Goal: Task Accomplishment & Management: Use online tool/utility

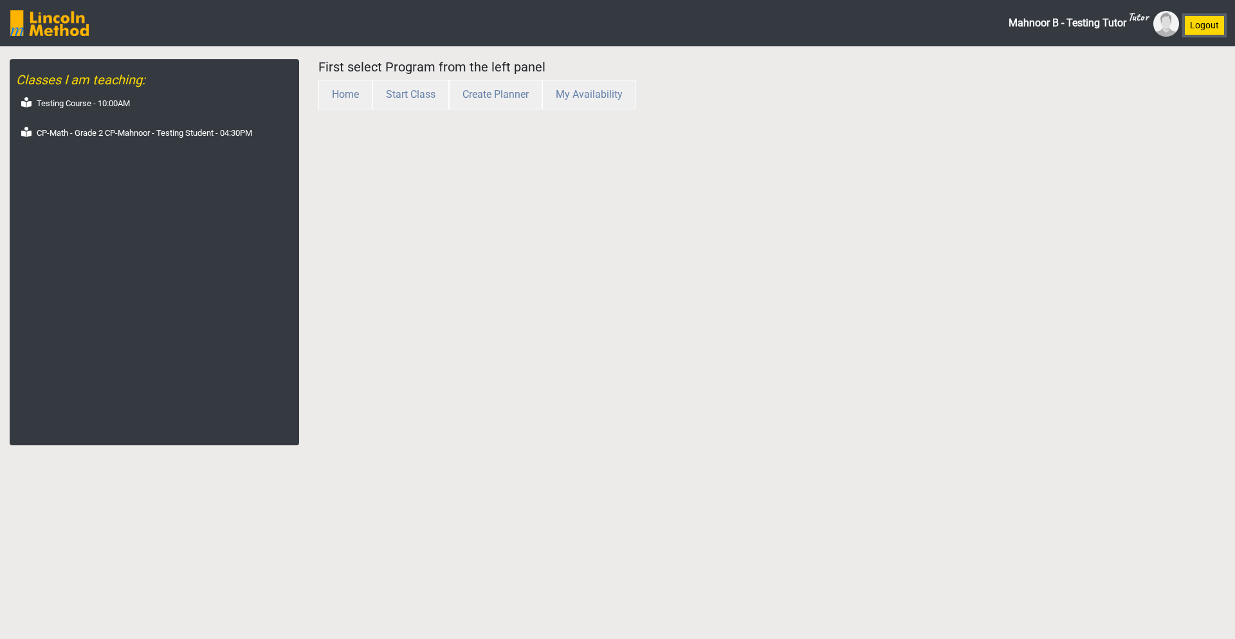
click at [1205, 23] on button "Logout" at bounding box center [1204, 25] width 41 height 20
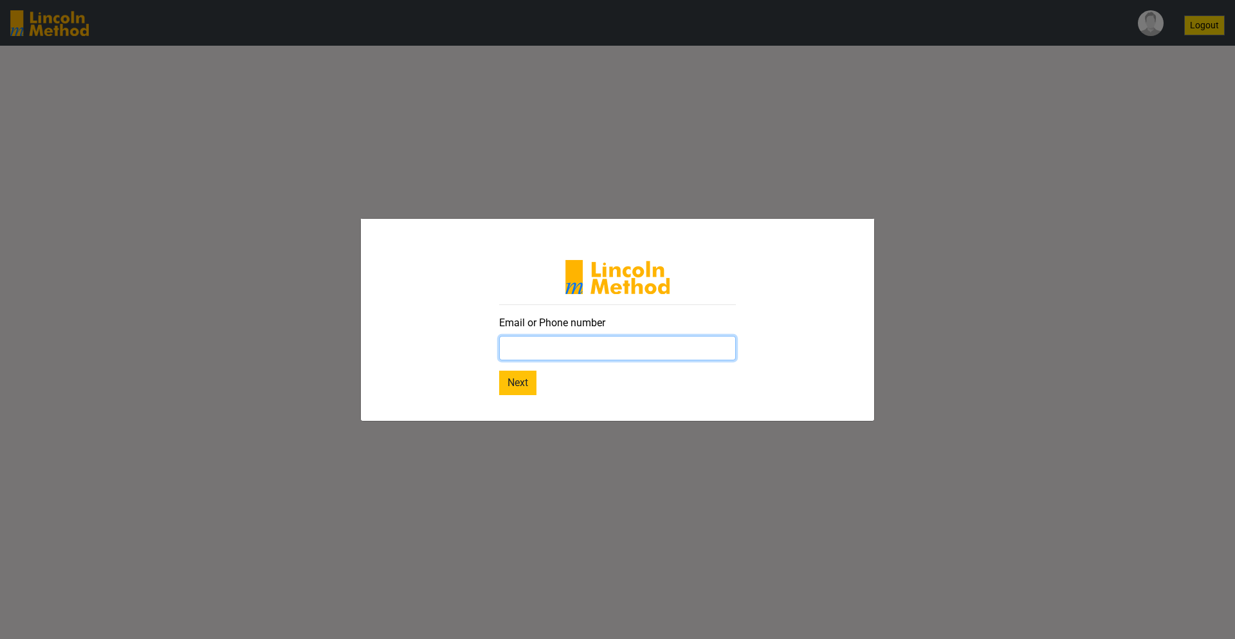
click at [681, 356] on input "text" at bounding box center [617, 348] width 237 height 24
paste input "[EMAIL_ADDRESS][DOMAIN_NAME]"
type input "[EMAIL_ADDRESS][DOMAIN_NAME]"
click at [524, 384] on button "Next" at bounding box center [517, 383] width 37 height 24
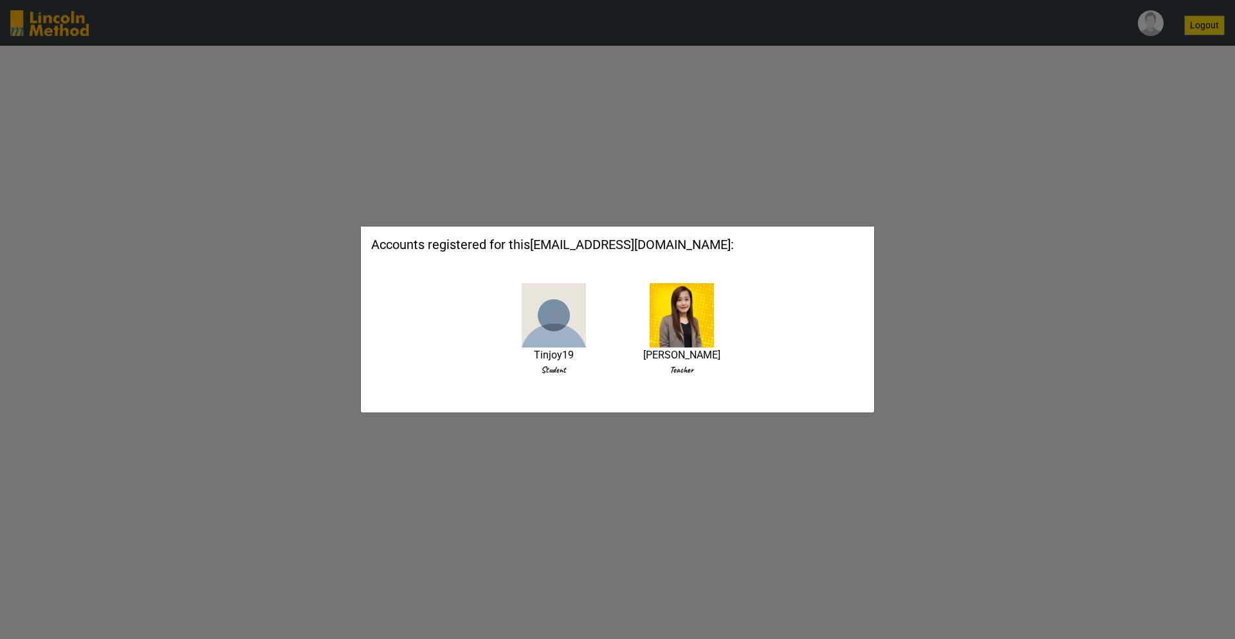
click at [674, 303] on img at bounding box center [682, 315] width 64 height 64
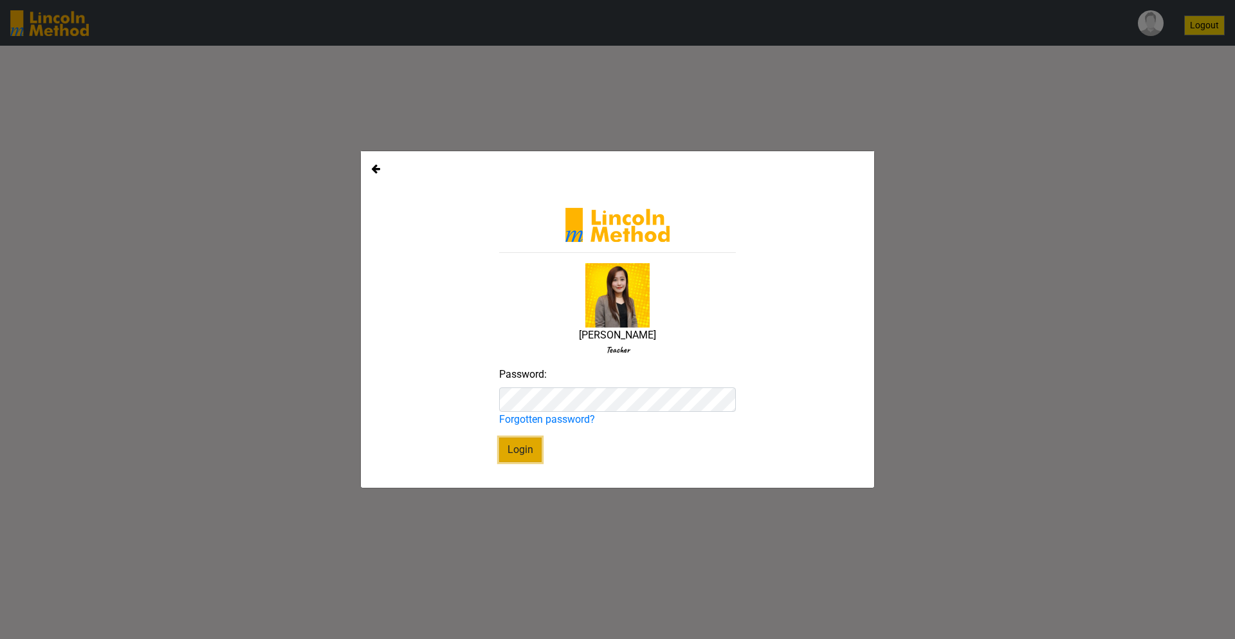
click at [506, 452] on button "Login" at bounding box center [520, 449] width 42 height 24
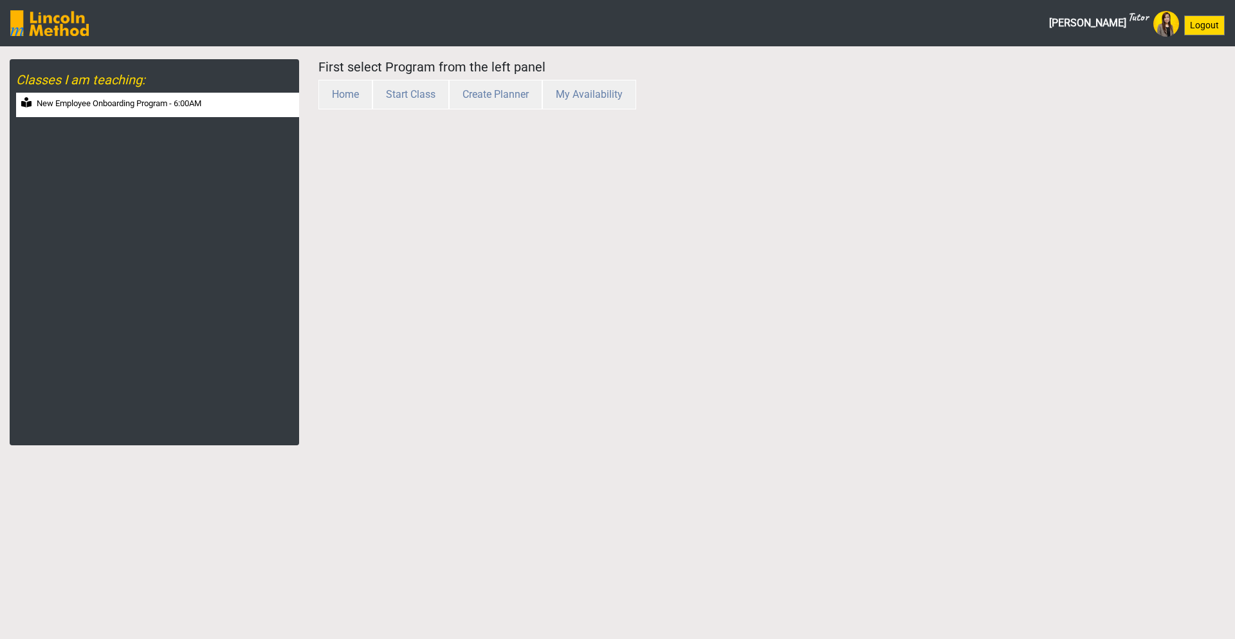
click at [99, 107] on label "New Employee Onboarding Program - 6:00AM" at bounding box center [119, 103] width 165 height 13
select select "month"
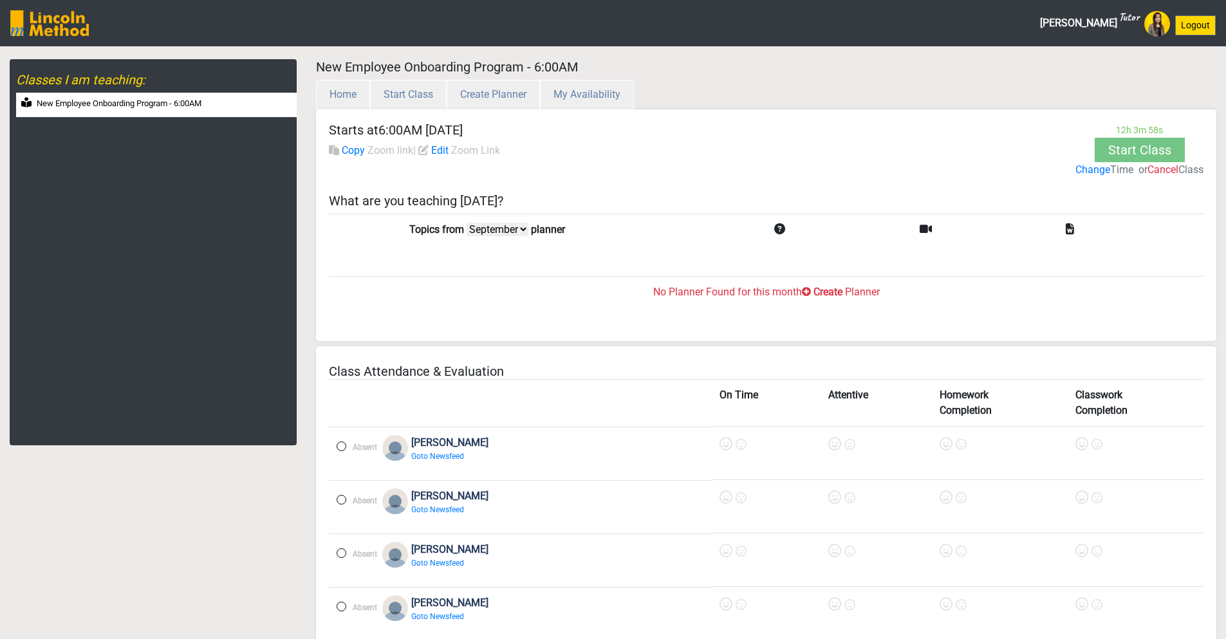
click at [838, 294] on label "Create" at bounding box center [827, 291] width 29 height 15
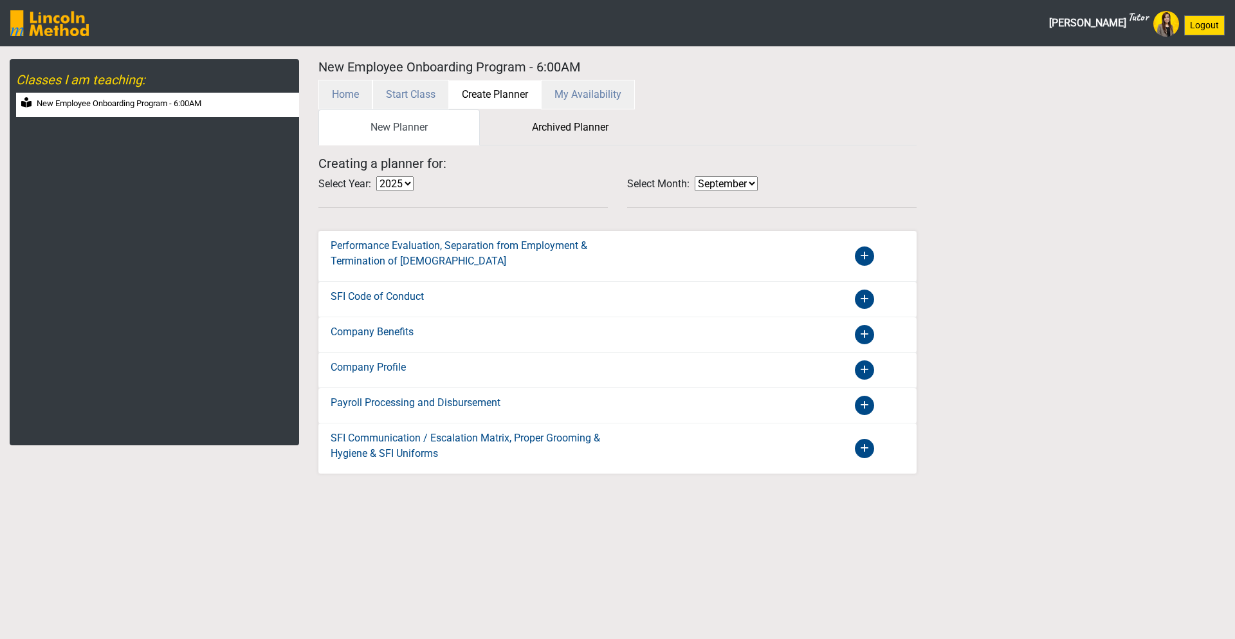
click at [861, 259] on icon at bounding box center [864, 255] width 19 height 19
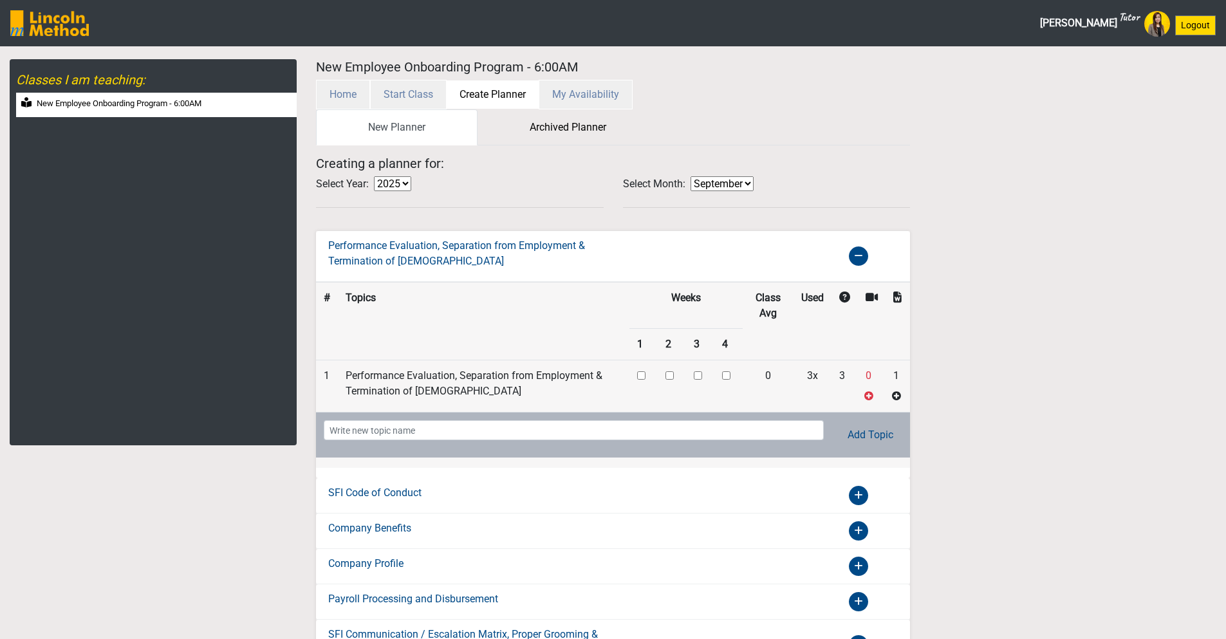
click at [854, 506] on div "SFI Code of Conduct" at bounding box center [613, 495] width 594 height 35
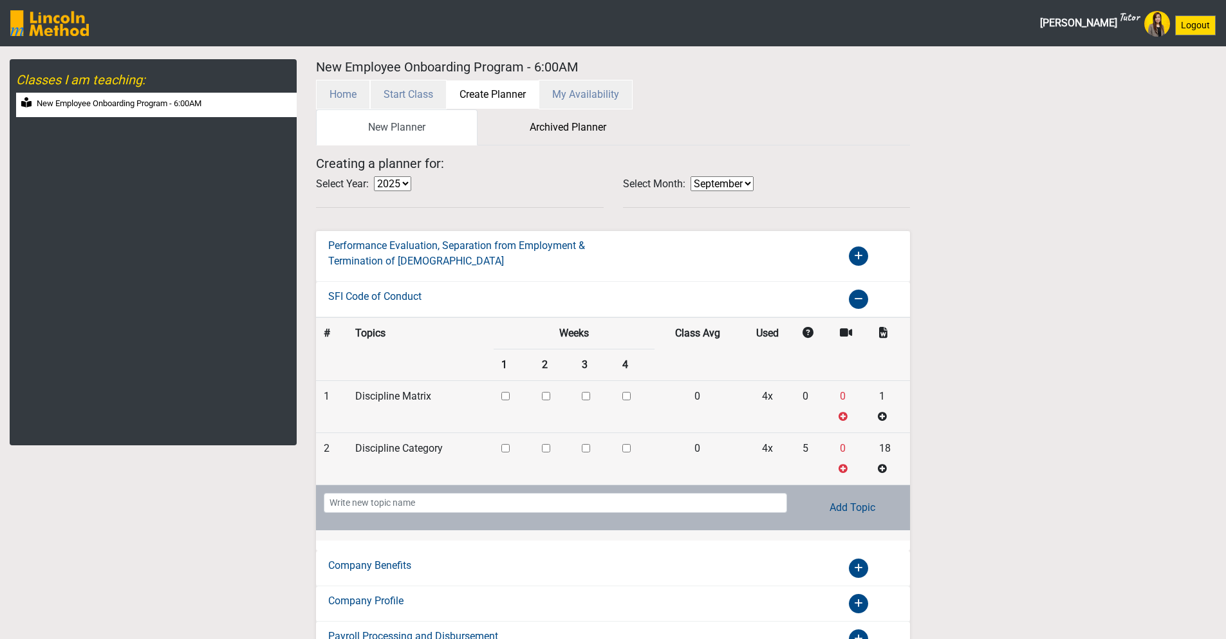
click at [952, 303] on div "Planner Generated Successfully New Planner Archived Planner Creating a planner …" at bounding box center [765, 414] width 919 height 611
